Goal: Task Accomplishment & Management: Complete application form

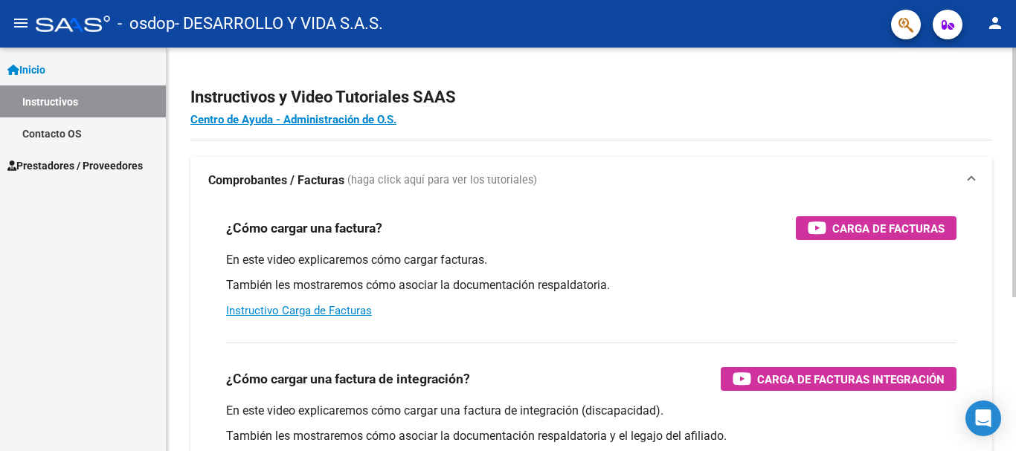
click at [320, 318] on div "En este video explicaremos cómo cargar facturas. También les mostraremos cómo a…" at bounding box center [591, 285] width 730 height 67
click at [320, 314] on link "Instructivo Carga de Facturas" at bounding box center [299, 310] width 146 height 13
click at [64, 167] on span "Prestadores / Proveedores" at bounding box center [74, 166] width 135 height 16
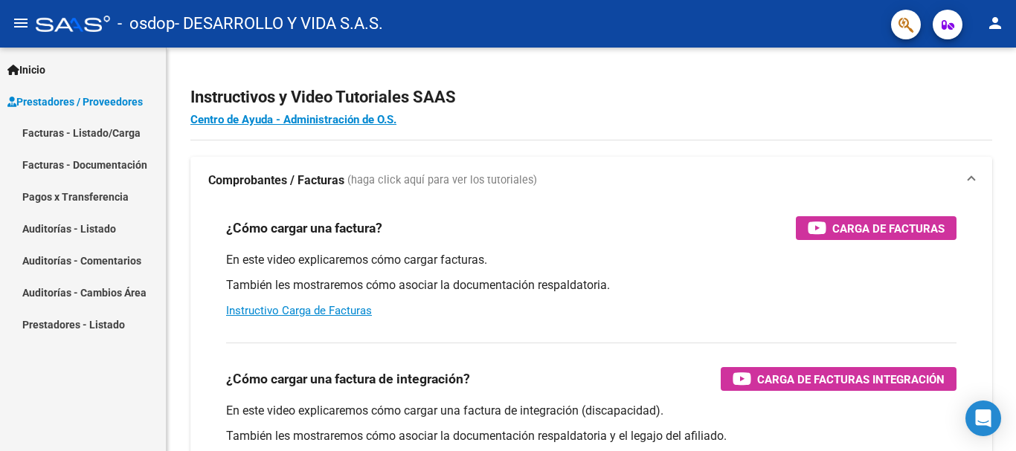
click at [62, 131] on link "Facturas - Listado/Carga" at bounding box center [83, 133] width 166 height 32
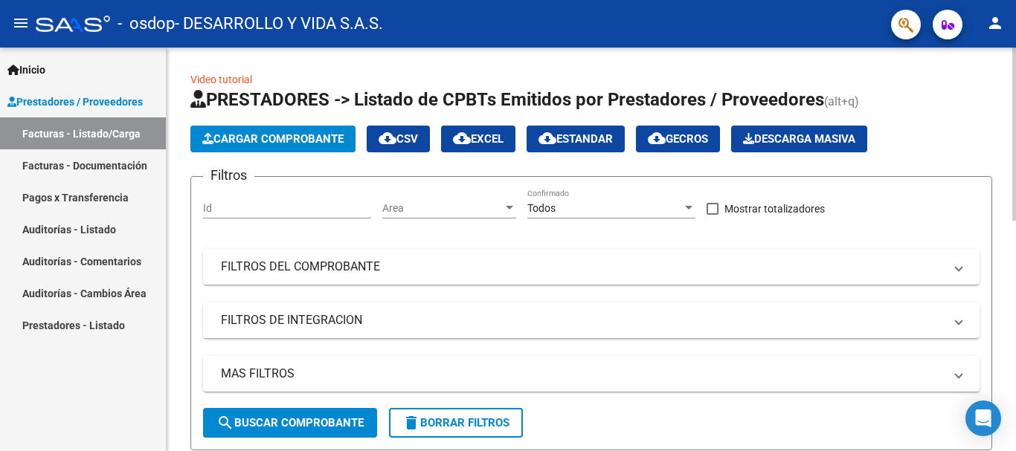
click at [309, 137] on span "Cargar Comprobante" at bounding box center [272, 138] width 141 height 13
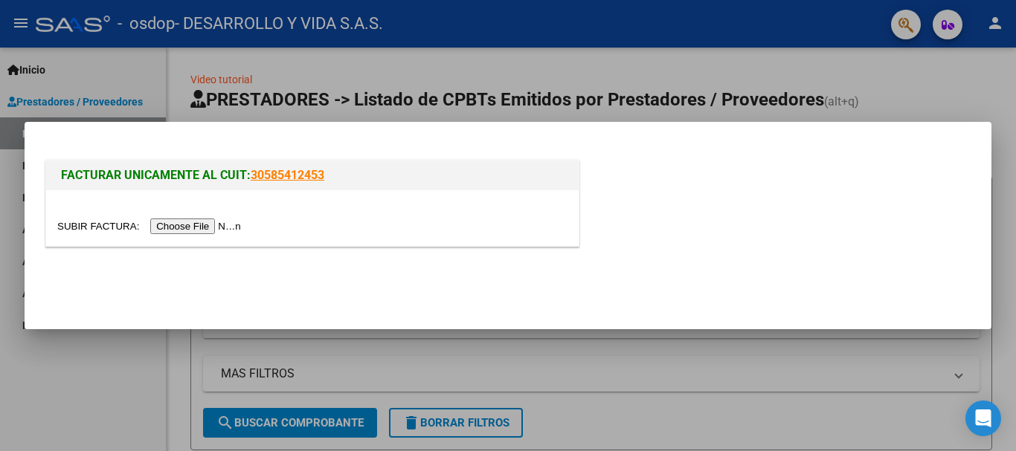
click at [197, 231] on input "file" at bounding box center [151, 227] width 188 height 16
click at [204, 230] on input "file" at bounding box center [151, 227] width 188 height 16
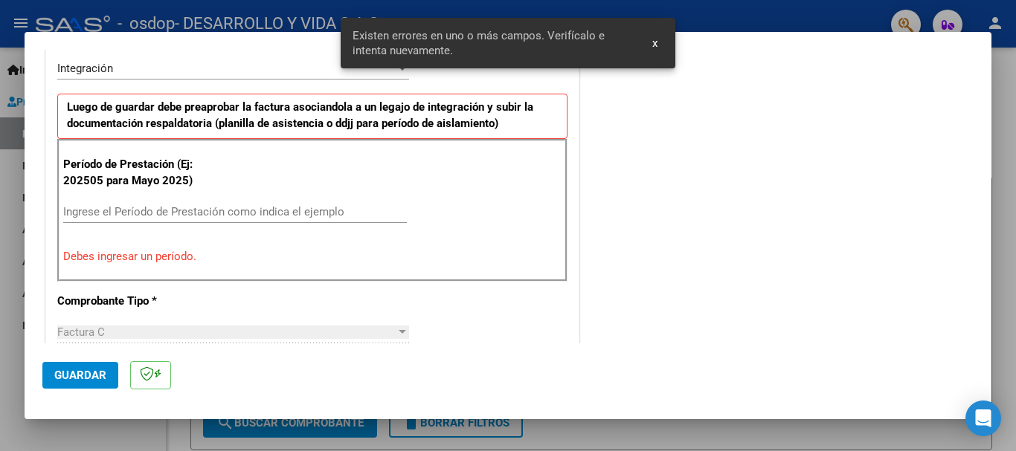
scroll to position [148, 0]
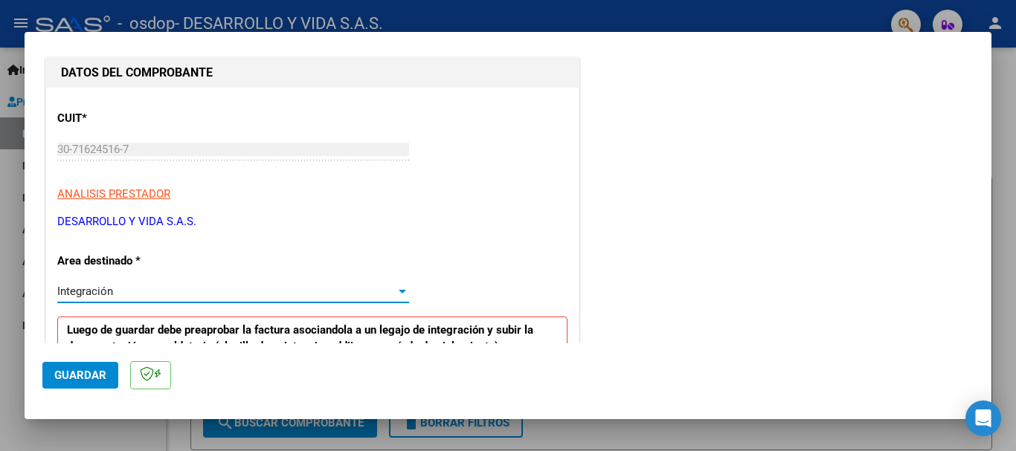
click at [400, 293] on div at bounding box center [402, 292] width 7 height 4
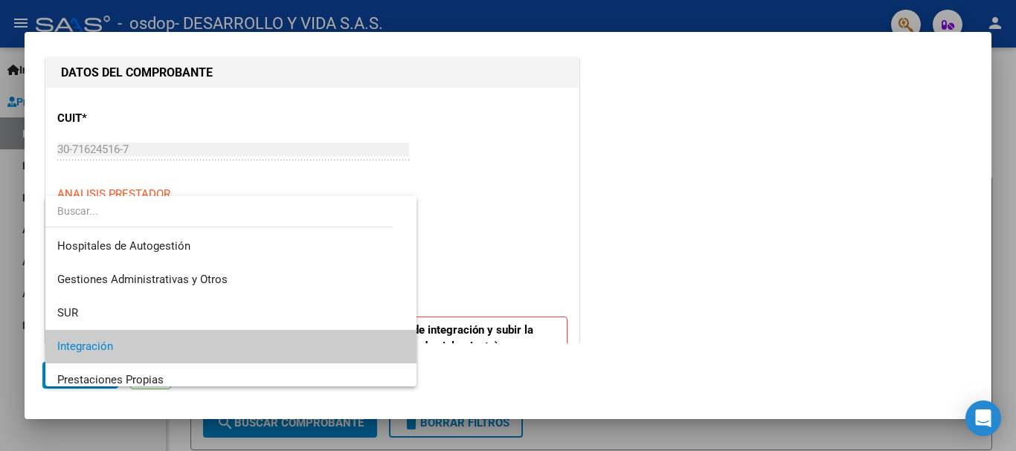
scroll to position [56, 0]
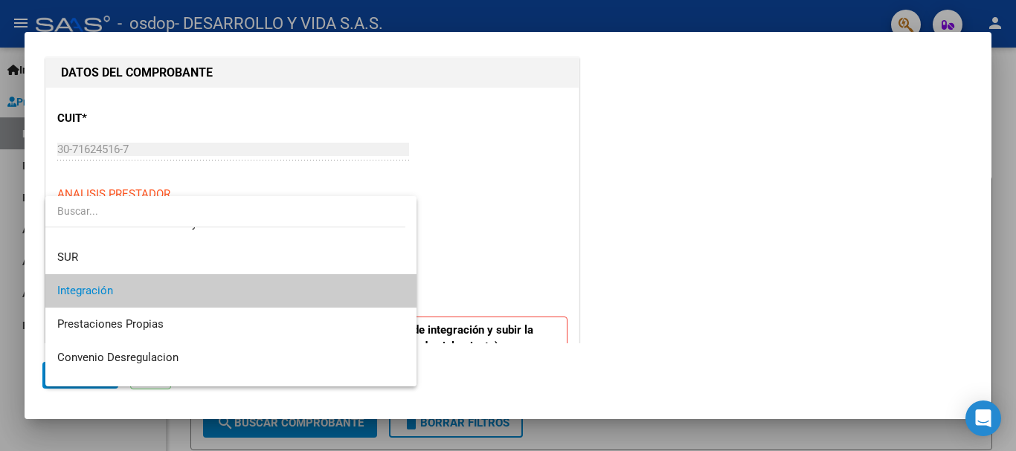
click at [472, 274] on div at bounding box center [508, 225] width 1016 height 451
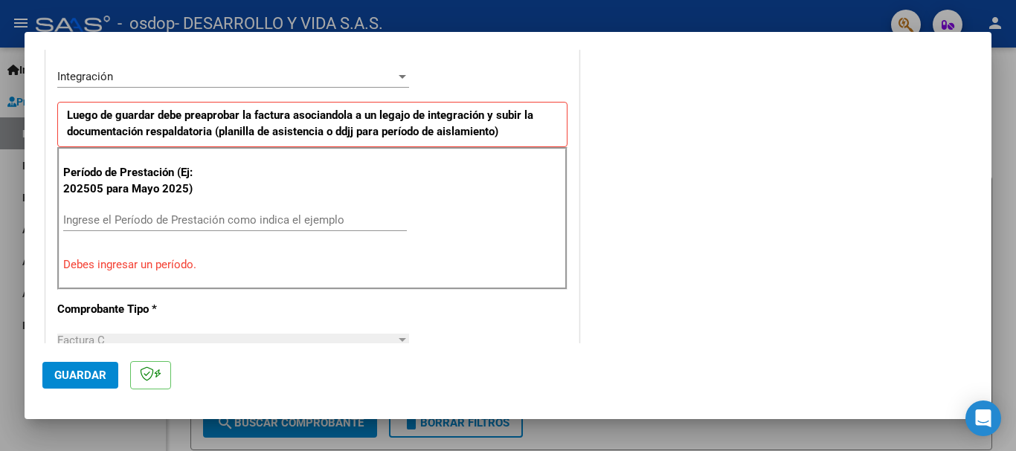
scroll to position [372, 0]
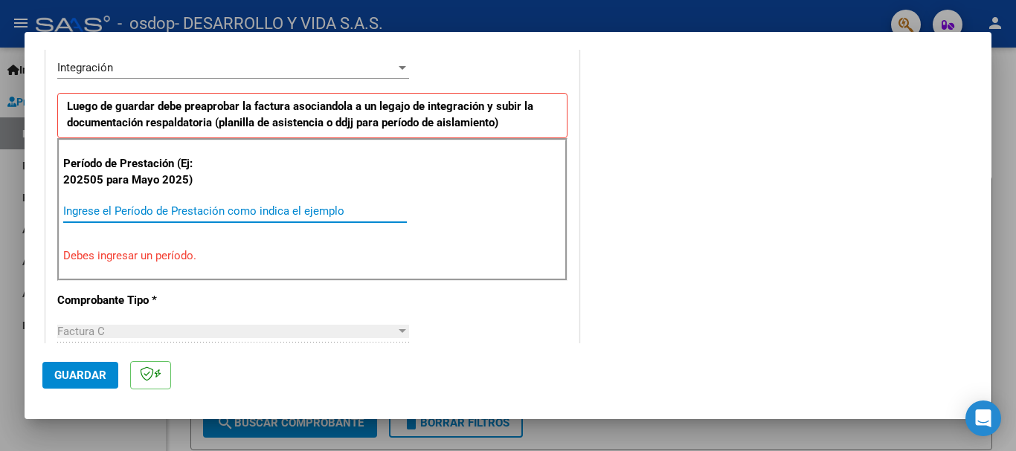
click at [208, 213] on input "Ingrese el Período de Prestación como indica el ejemplo" at bounding box center [235, 210] width 344 height 13
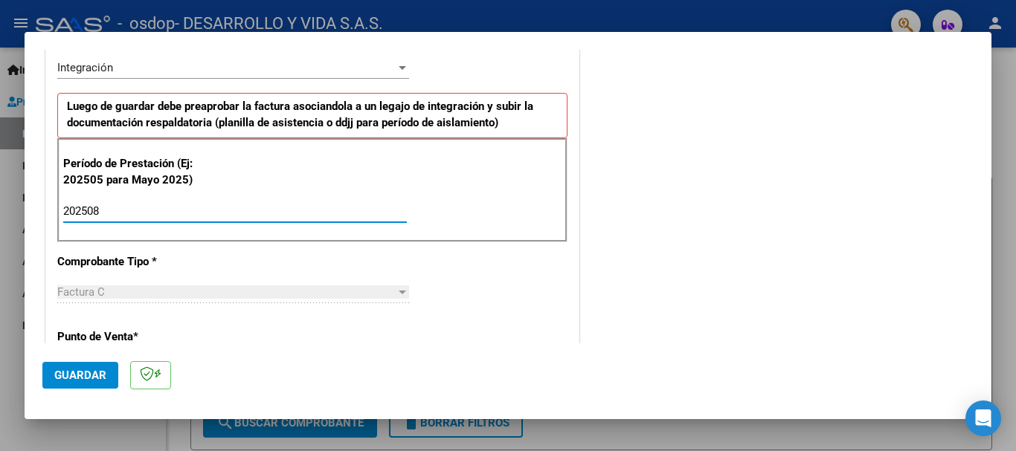
type input "202508"
click at [238, 262] on div "CUIT * 30-71624516-7 Ingresar CUIT ANALISIS PRESTADOR DESARROLLO Y VIDA S.A.S. …" at bounding box center [312, 423] width 532 height 1119
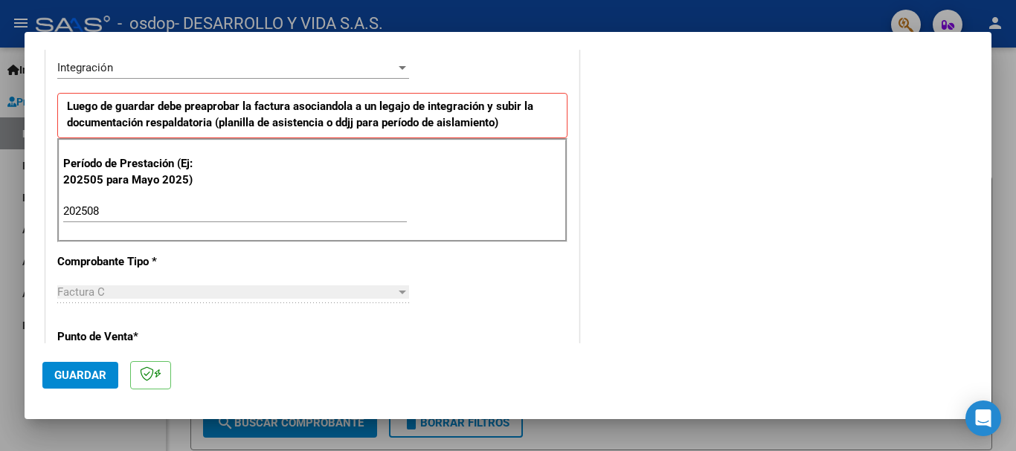
click at [233, 297] on div "Factura C" at bounding box center [226, 292] width 338 height 13
click at [251, 335] on div "CUIT * 30-71624516-7 Ingresar CUIT ANALISIS PRESTADOR DESARROLLO Y VIDA S.A.S. …" at bounding box center [312, 423] width 532 height 1119
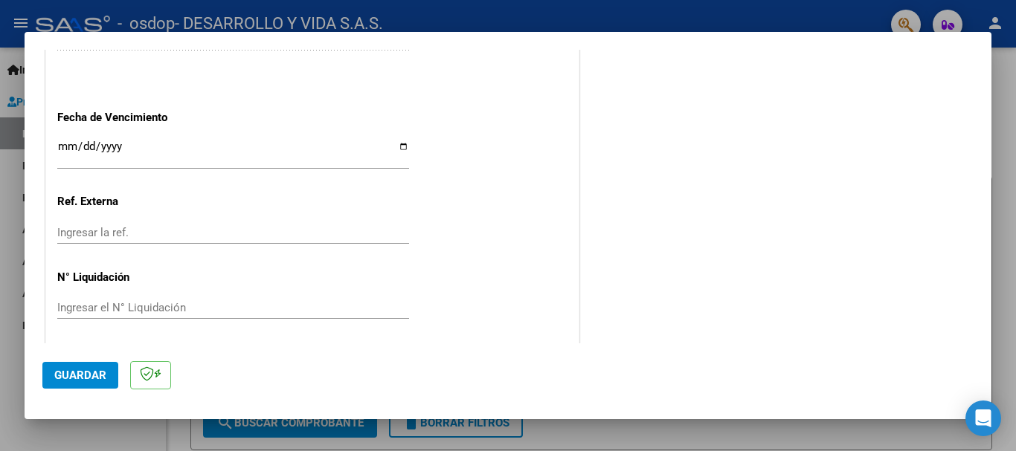
scroll to position [1015, 0]
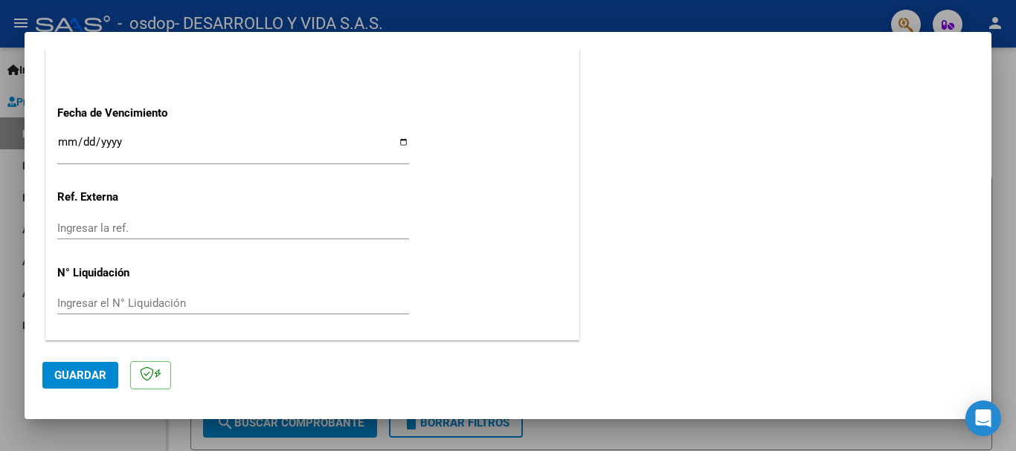
click at [173, 141] on input "Ingresar la fecha" at bounding box center [233, 148] width 352 height 24
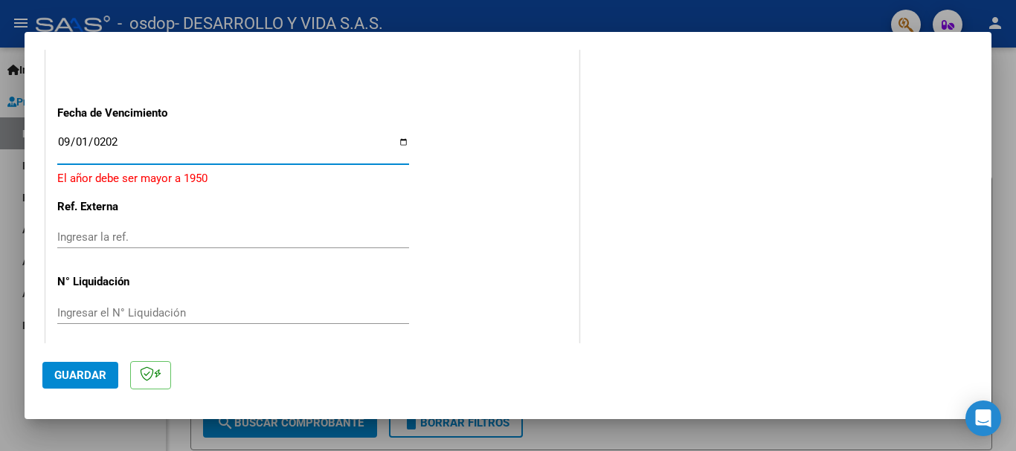
type input "[DATE]"
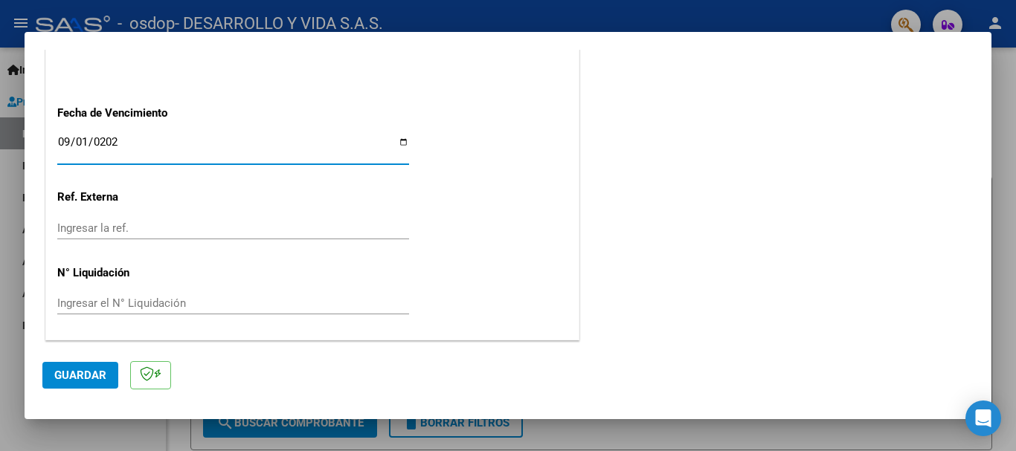
click at [169, 231] on input "Ingresar la ref." at bounding box center [233, 228] width 352 height 13
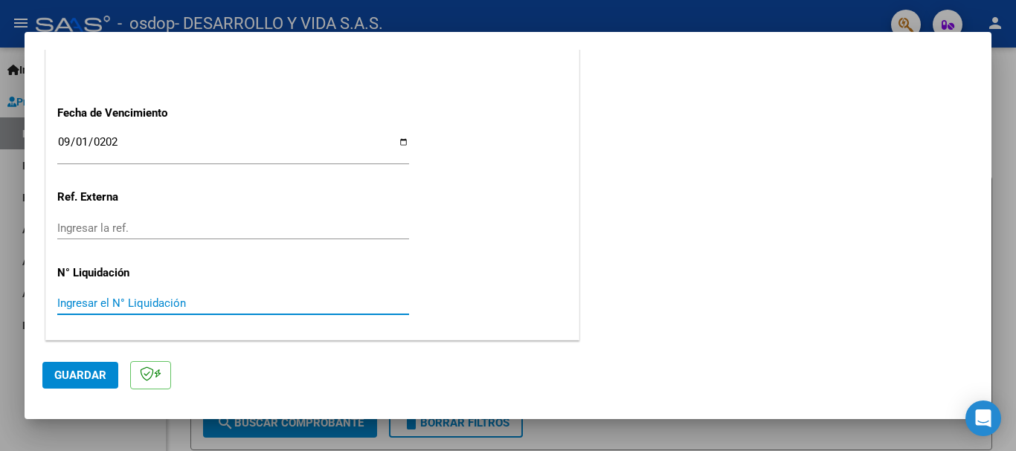
click at [241, 302] on input "Ingresar el N° Liquidación" at bounding box center [233, 303] width 352 height 13
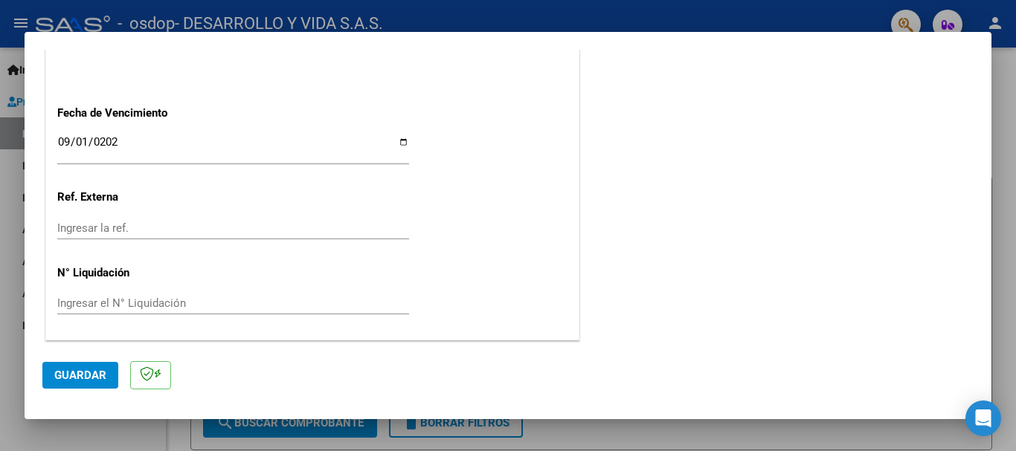
click at [264, 300] on input "Ingresar el N° Liquidación" at bounding box center [233, 303] width 352 height 13
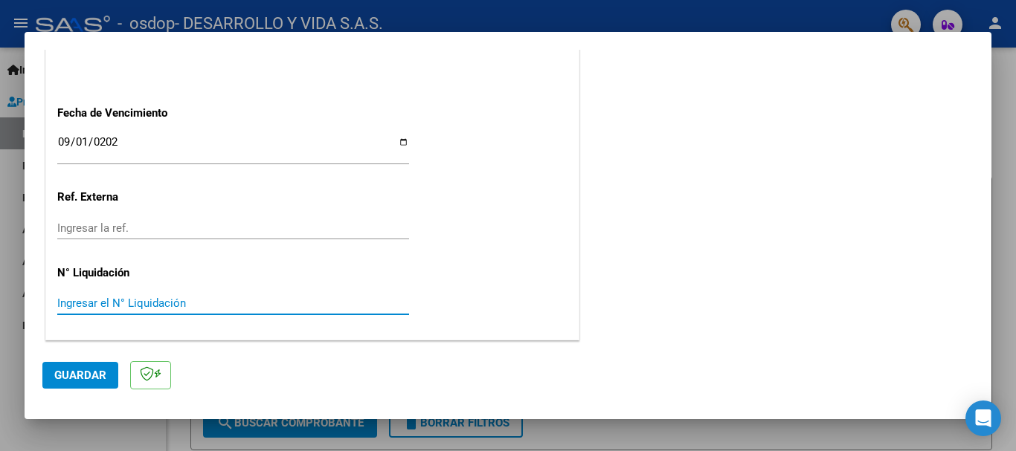
click at [190, 306] on input "Ingresar el N° Liquidación" at bounding box center [233, 303] width 352 height 13
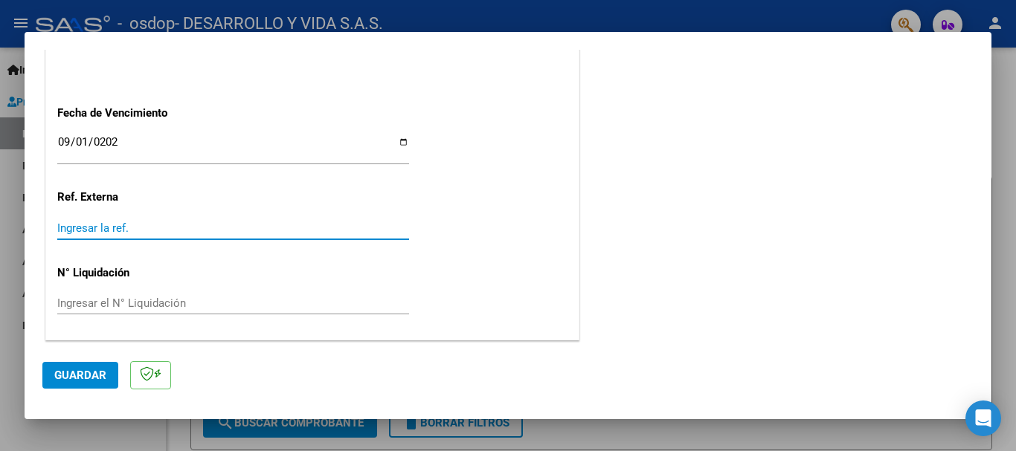
click at [267, 224] on input "Ingresar la ref." at bounding box center [233, 228] width 352 height 13
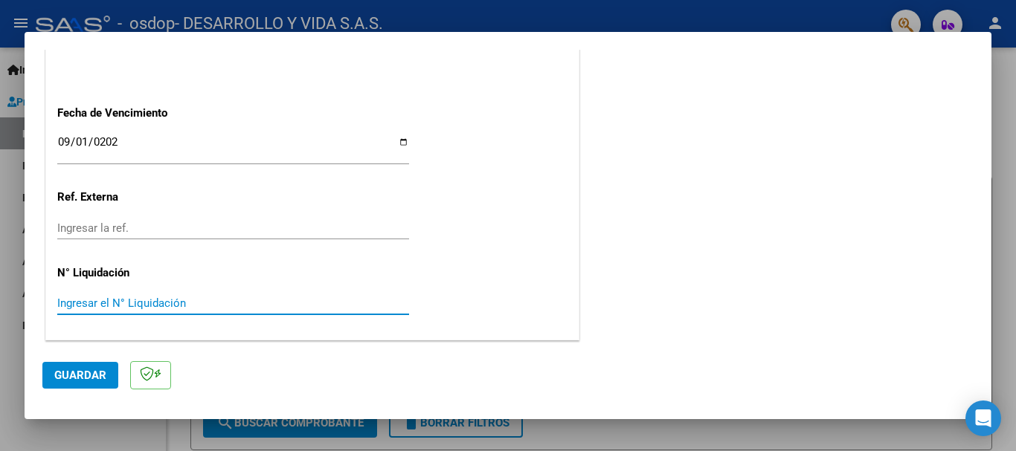
click at [228, 300] on input "Ingresar el N° Liquidación" at bounding box center [233, 303] width 352 height 13
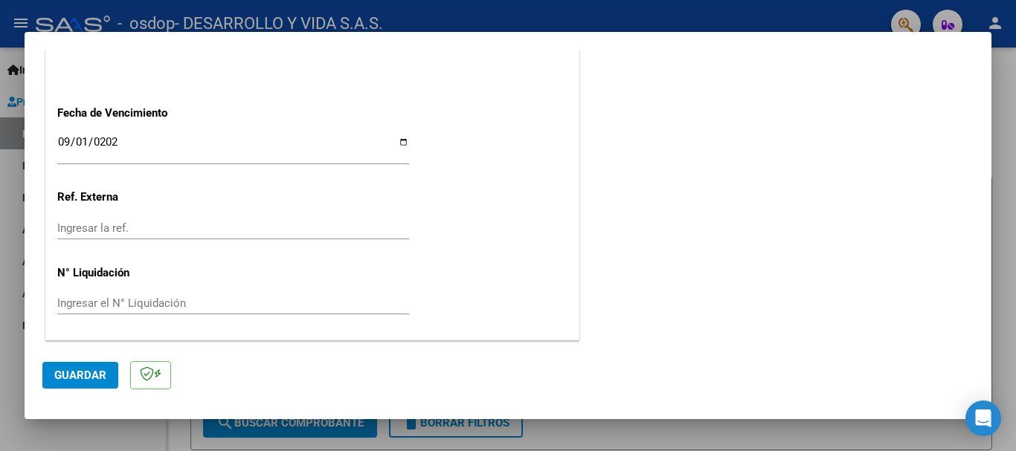
click at [111, 381] on button "Guardar" at bounding box center [80, 375] width 76 height 27
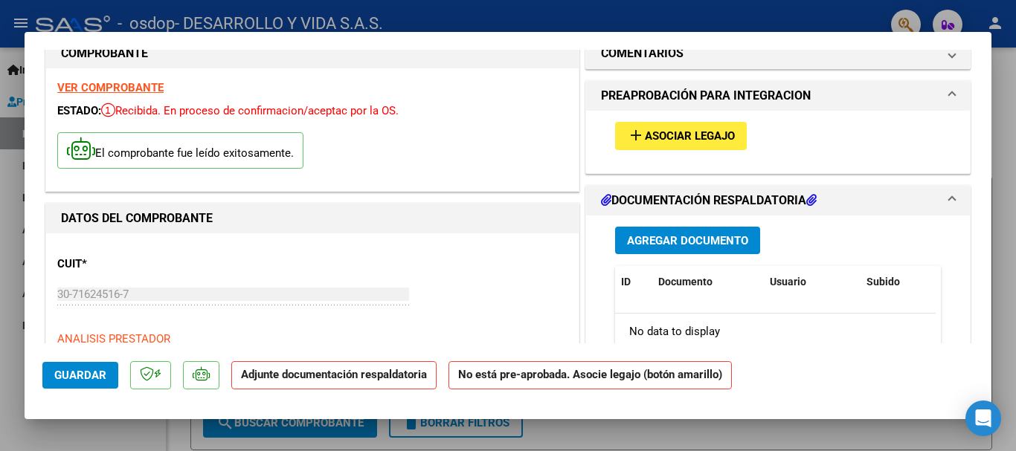
scroll to position [0, 0]
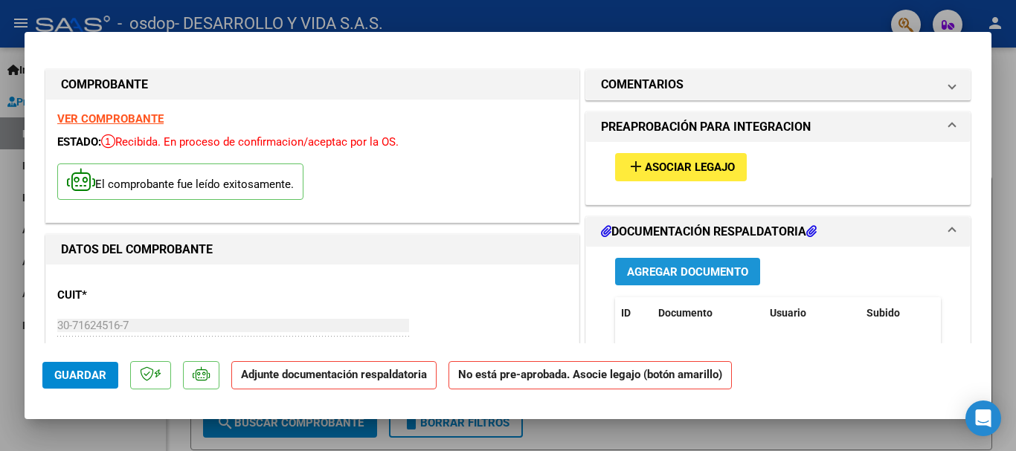
click at [726, 274] on span "Agregar Documento" at bounding box center [687, 271] width 121 height 13
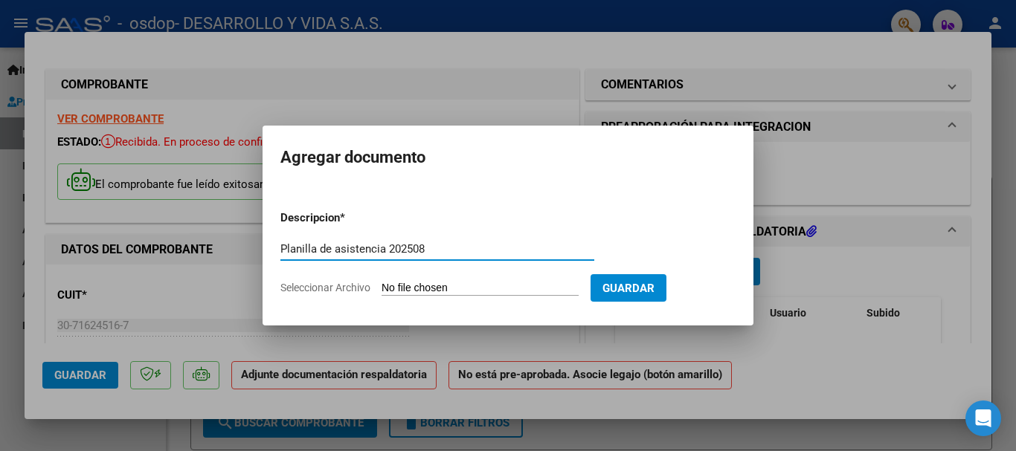
click at [390, 248] on input "Planilla de asistencia 202508" at bounding box center [437, 248] width 314 height 13
click at [445, 250] on input "Planilla de asistencia 202508" at bounding box center [437, 248] width 314 height 13
type input "Planilla de asistencia 202508"
click at [448, 287] on input "Seleccionar Archivo" at bounding box center [479, 289] width 197 height 14
type input "C:\fakepath\[PERSON_NAME] 202508.pdf"
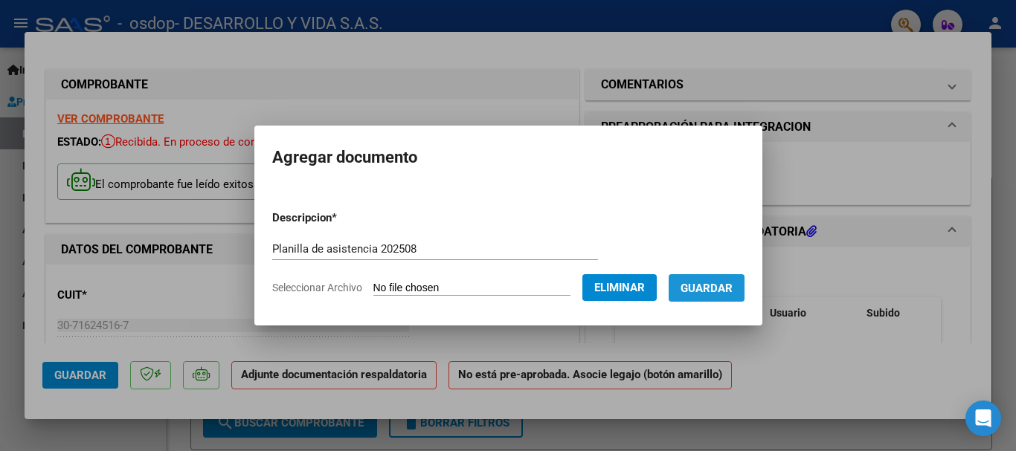
click at [732, 283] on span "Guardar" at bounding box center [706, 288] width 52 height 13
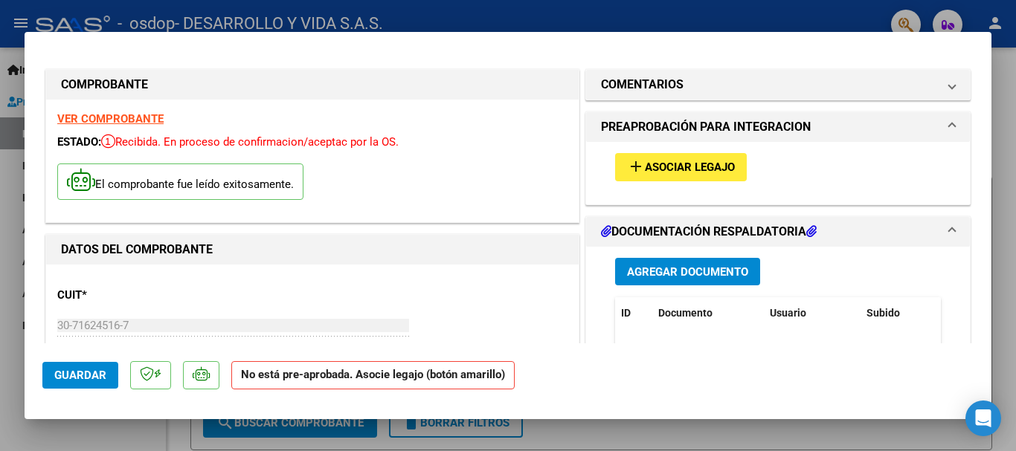
click at [944, 124] on mat-expansion-panel-header "PREAPROBACIÓN PARA INTEGRACION" at bounding box center [778, 127] width 384 height 30
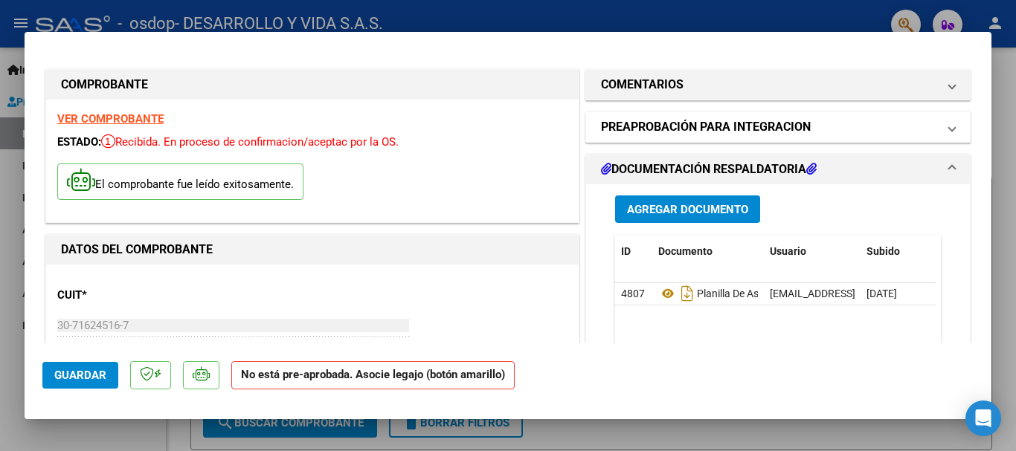
click at [944, 124] on mat-expansion-panel-header "PREAPROBACIÓN PARA INTEGRACION" at bounding box center [778, 127] width 384 height 30
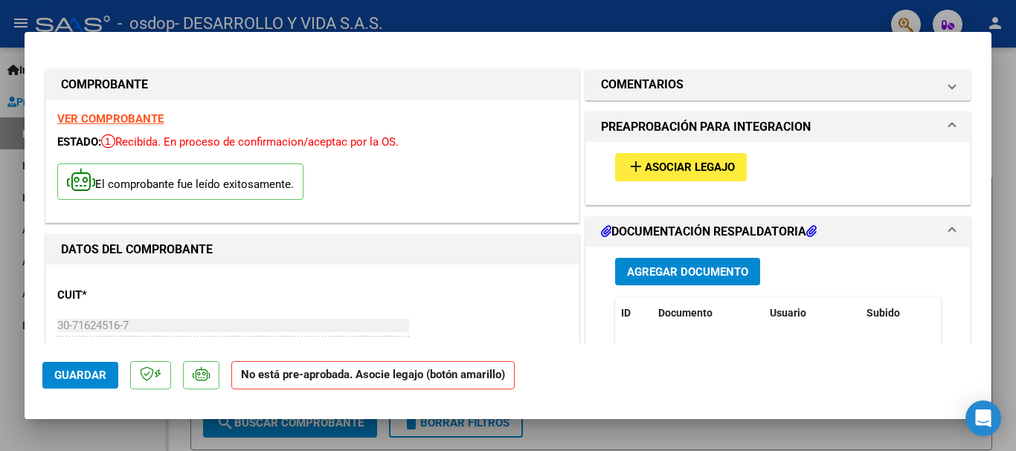
click at [686, 171] on span "Asociar Legajo" at bounding box center [690, 167] width 90 height 13
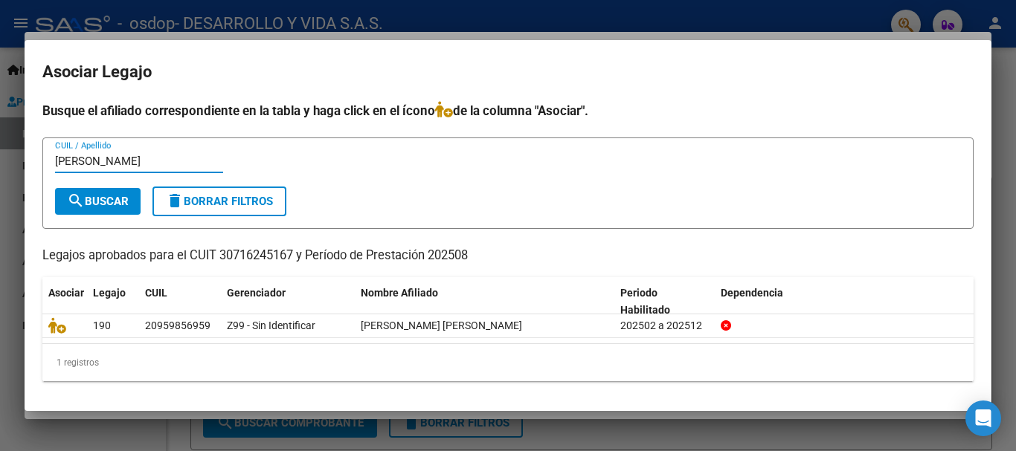
type input "[PERSON_NAME]"
click at [127, 193] on button "search Buscar" at bounding box center [98, 201] width 86 height 27
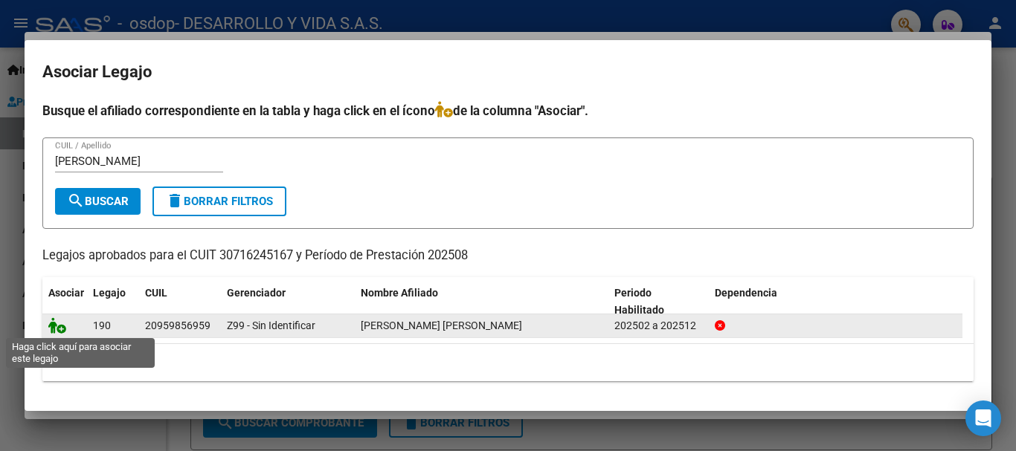
click at [58, 327] on icon at bounding box center [57, 326] width 18 height 16
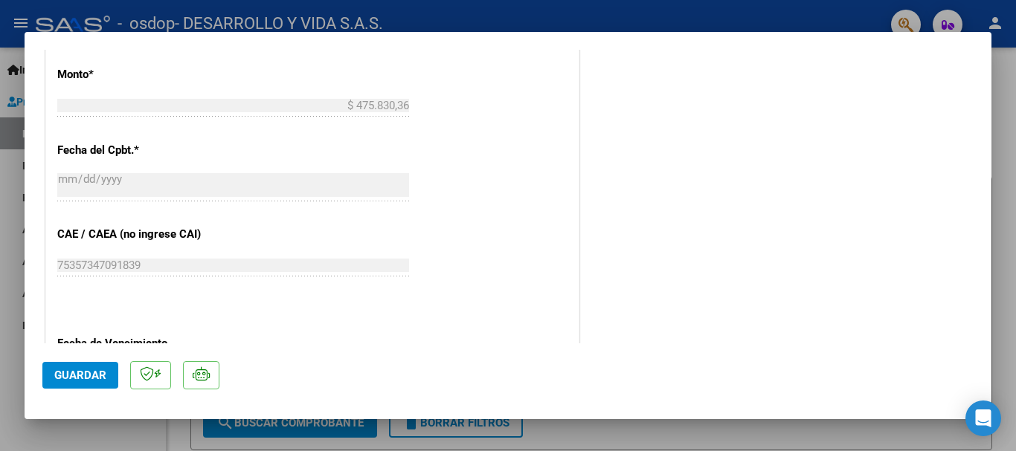
scroll to position [1037, 0]
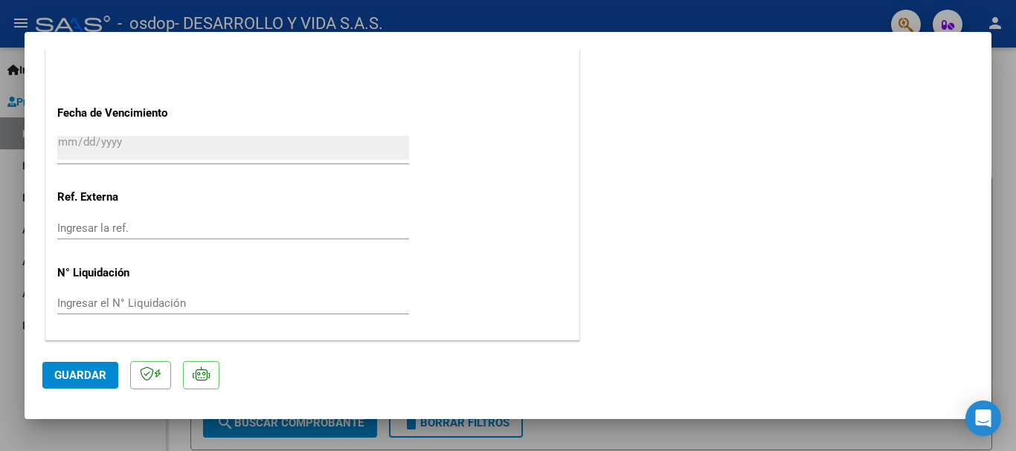
click at [62, 371] on span "Guardar" at bounding box center [80, 375] width 52 height 13
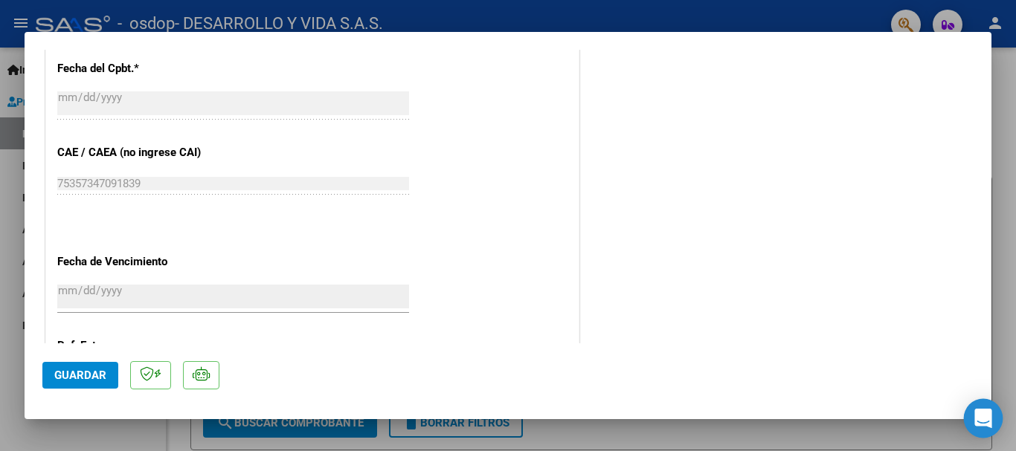
click at [991, 407] on div "Open Intercom Messenger" at bounding box center [983, 418] width 39 height 39
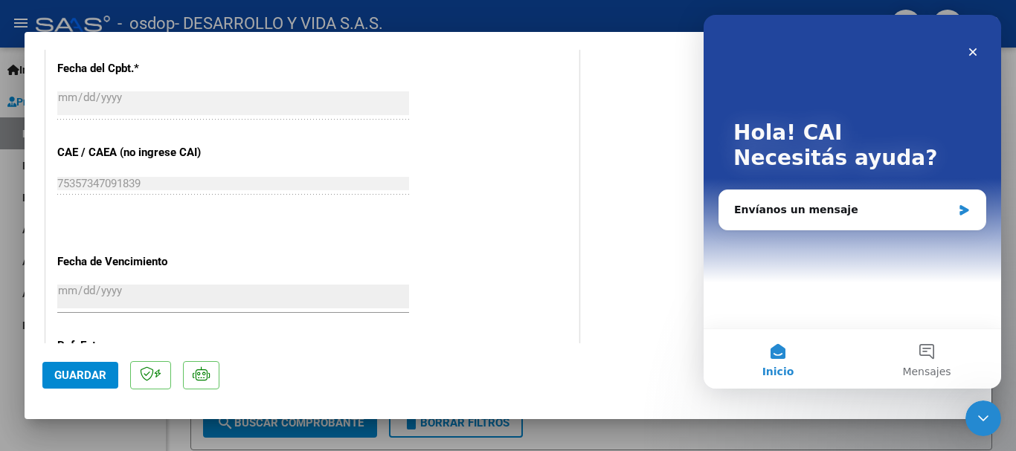
scroll to position [0, 0]
click at [990, 411] on icon "Cerrar Intercom Messenger" at bounding box center [983, 419] width 18 height 18
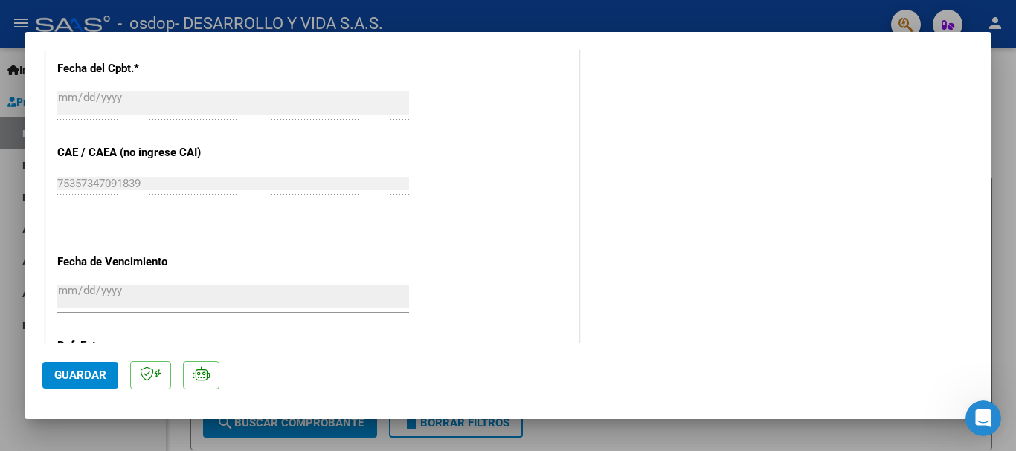
click at [750, 448] on div at bounding box center [508, 225] width 1016 height 451
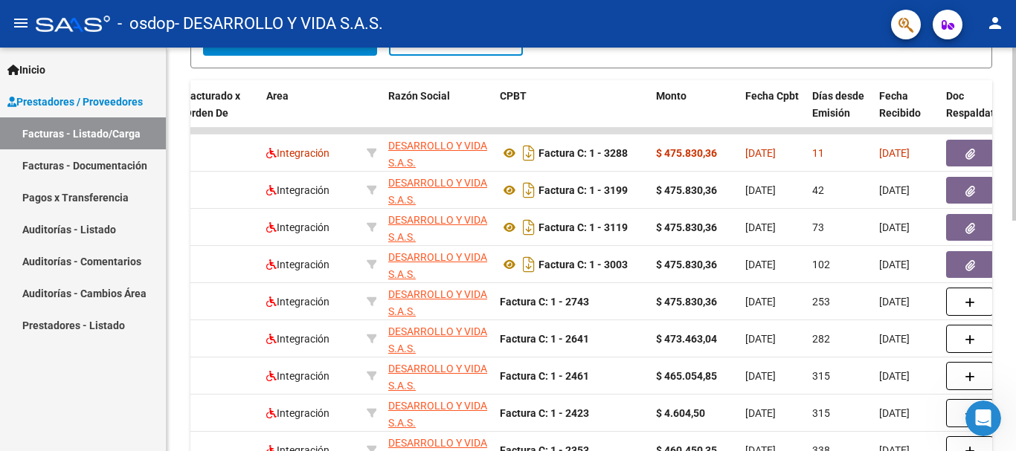
scroll to position [316, 0]
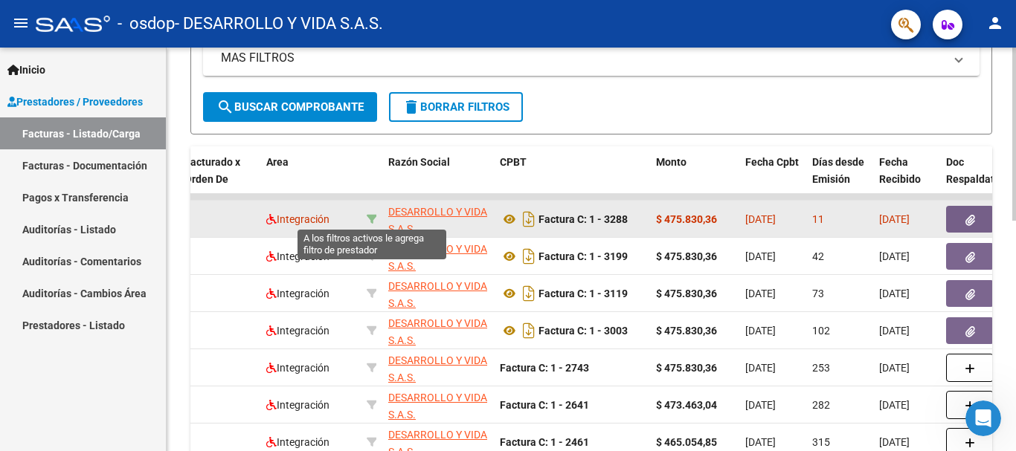
click at [367, 221] on icon at bounding box center [372, 219] width 10 height 10
type input "30716245167"
